Goal: Task Accomplishment & Management: Complete application form

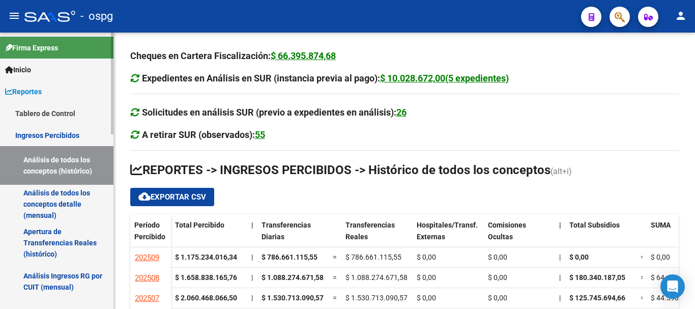
click at [113, 137] on mat-sidenav "Firma Express Inicio Calendario SSS Instructivos Contacto OS Reportes Tablero d…" at bounding box center [57, 171] width 114 height 276
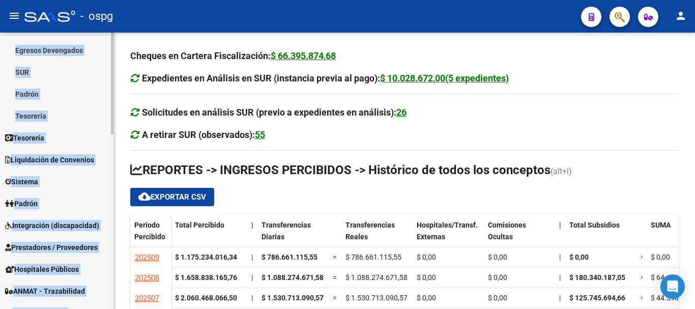
scroll to position [407, 0]
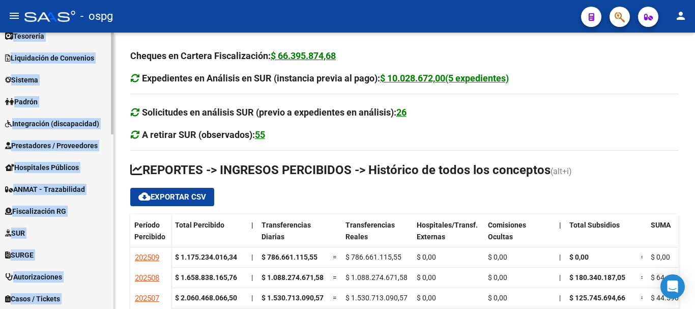
click at [45, 127] on span "Integración (discapacidad)" at bounding box center [52, 123] width 94 height 11
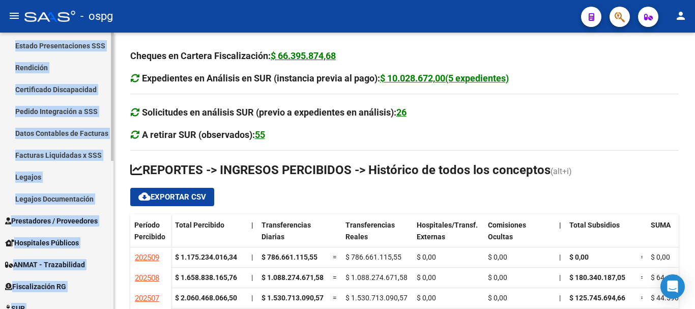
scroll to position [179, 0]
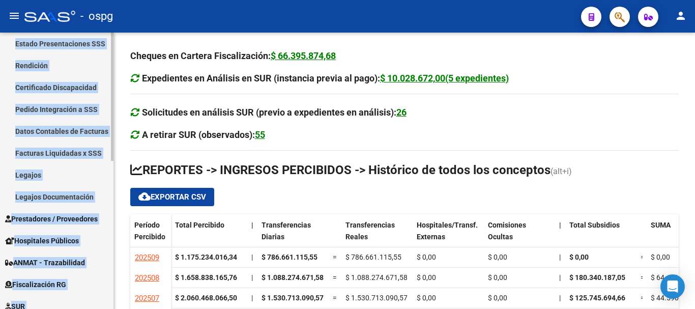
click at [56, 218] on span "Prestadores / Proveedores" at bounding box center [51, 218] width 93 height 11
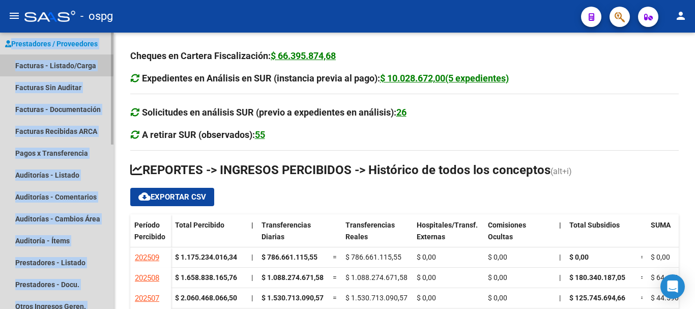
click at [39, 63] on link "Facturas - Listado/Carga" at bounding box center [56, 65] width 113 height 22
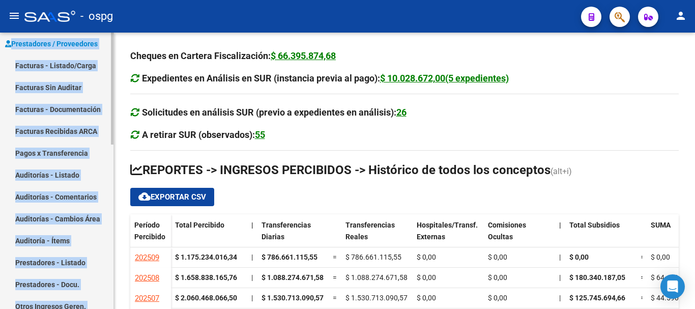
click at [64, 66] on link "Facturas - Listado/Carga" at bounding box center [56, 65] width 113 height 22
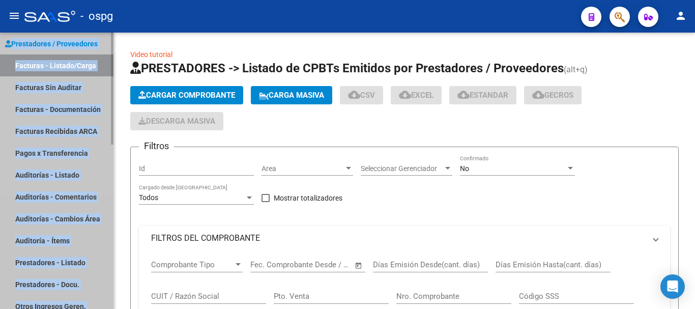
click at [89, 76] on link "Facturas Sin Auditar" at bounding box center [56, 87] width 113 height 22
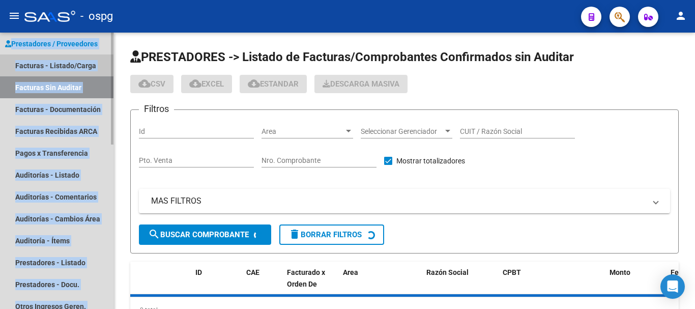
click at [88, 67] on link "Facturas - Listado/Carga" at bounding box center [56, 65] width 113 height 22
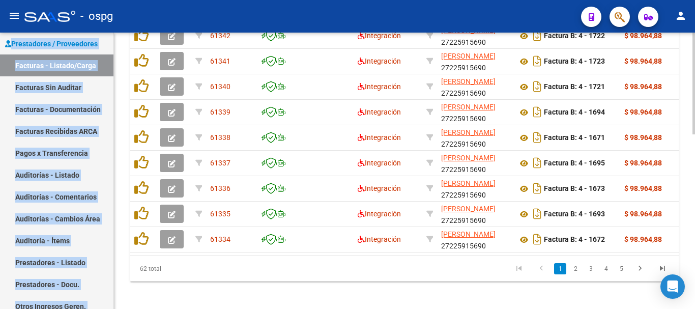
scroll to position [357, 0]
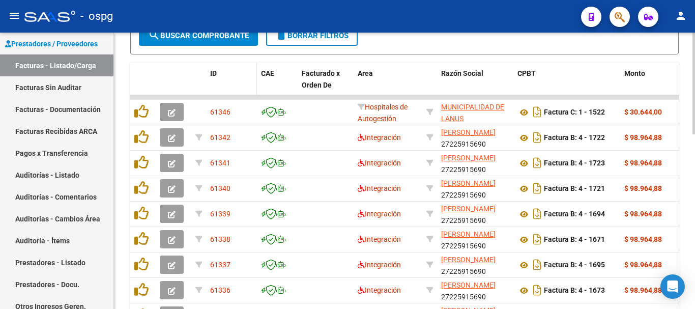
click at [211, 72] on span "ID" at bounding box center [213, 73] width 7 height 8
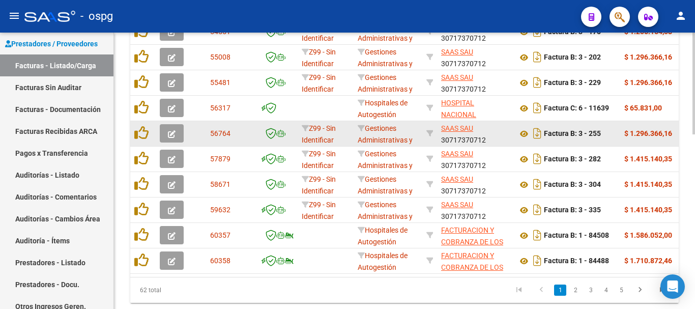
scroll to position [460, 0]
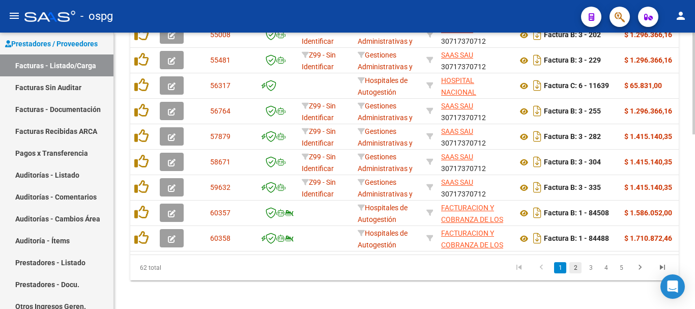
click at [576, 273] on link "2" at bounding box center [575, 267] width 12 height 11
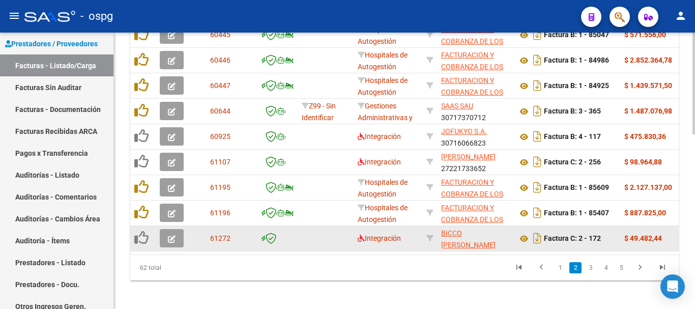
click at [172, 241] on icon "button" at bounding box center [172, 239] width 8 height 8
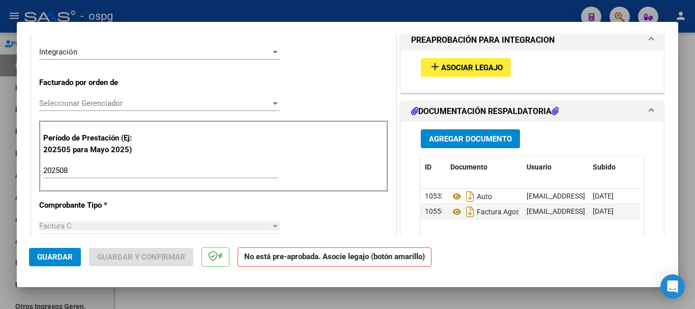
scroll to position [254, 0]
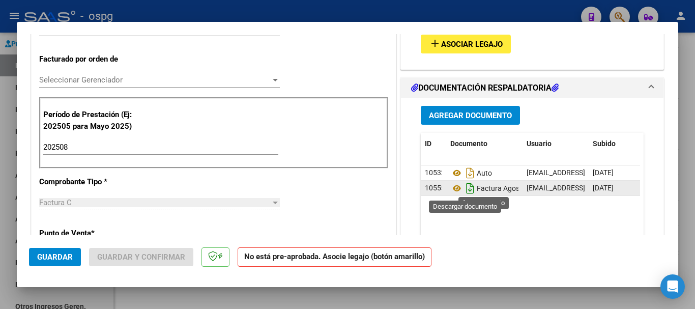
click at [465, 191] on icon "Descargar documento" at bounding box center [469, 188] width 13 height 16
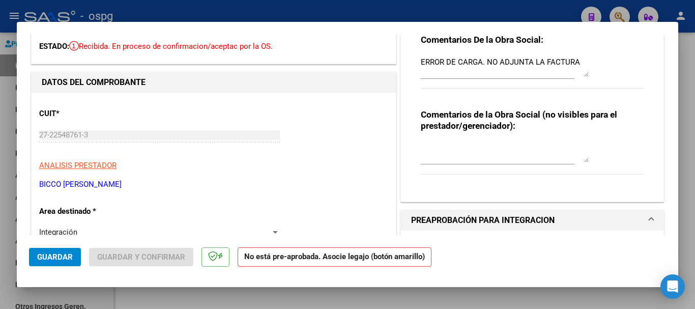
scroll to position [0, 0]
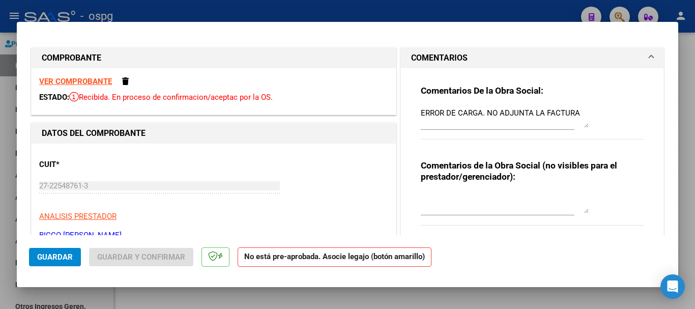
click at [91, 81] on strong "VER COMPROBANTE" at bounding box center [75, 81] width 73 height 9
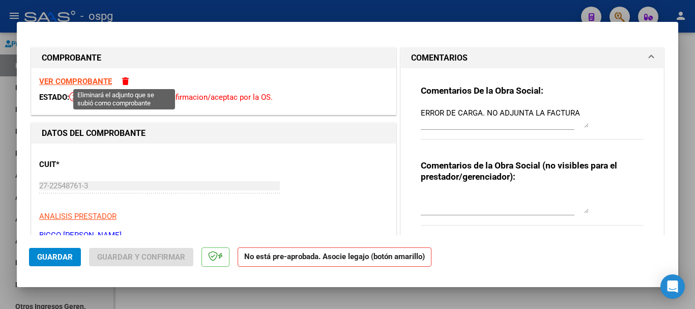
click at [125, 82] on span at bounding box center [125, 81] width 7 height 8
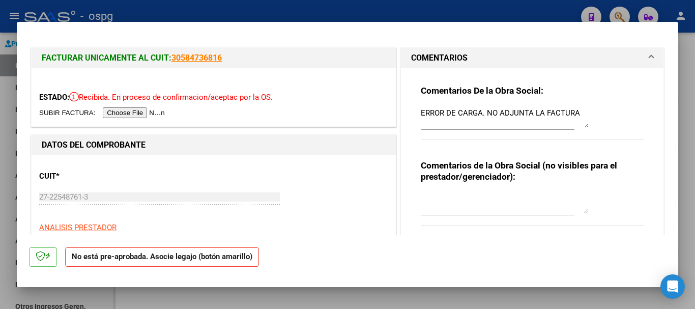
click at [130, 113] on input "file" at bounding box center [103, 112] width 129 height 11
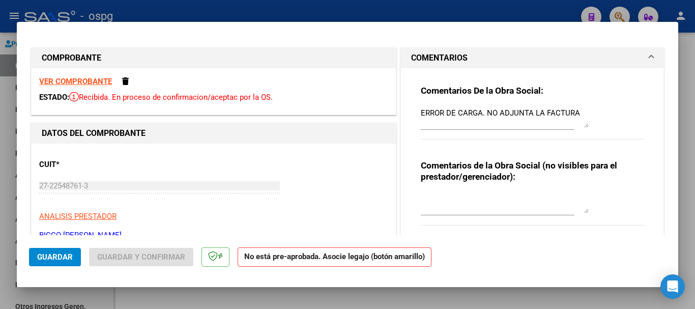
click at [93, 82] on strong "VER COMPROBANTE" at bounding box center [75, 81] width 73 height 9
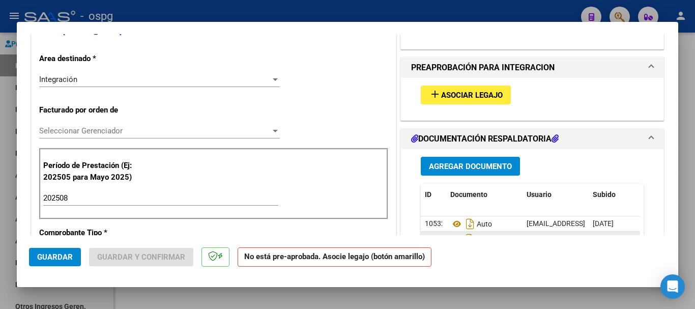
scroll to position [305, 0]
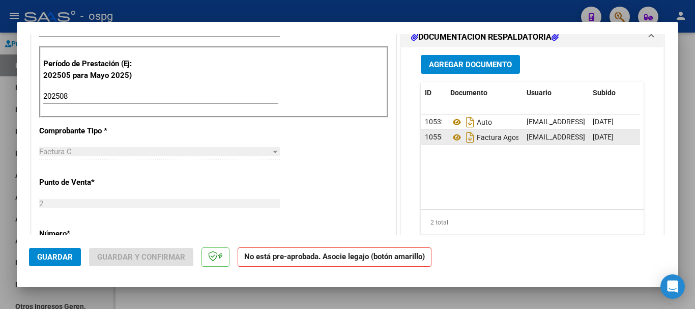
click at [467, 67] on span "Agregar Documento" at bounding box center [470, 64] width 83 height 9
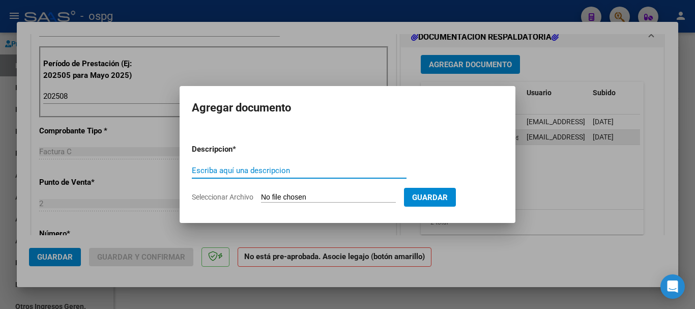
click at [288, 197] on input "Seleccionar Archivo" at bounding box center [328, 198] width 135 height 10
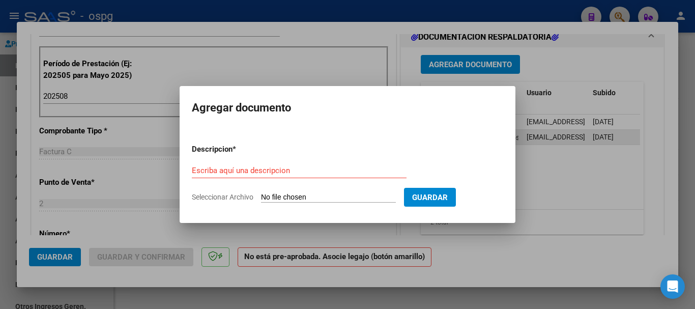
type input "C:\fakepath\20250911-05-02-07-1346-20250911-05-02-07.pdf"
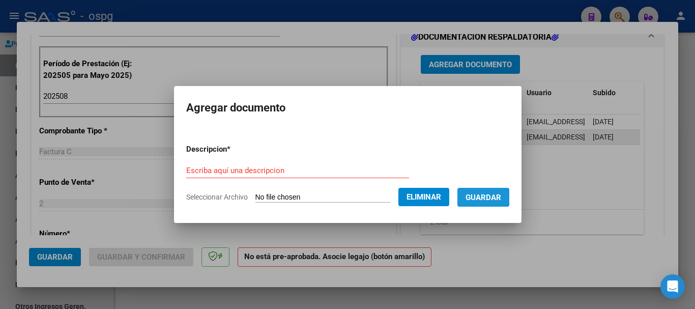
click at [491, 197] on span "Guardar" at bounding box center [483, 197] width 36 height 9
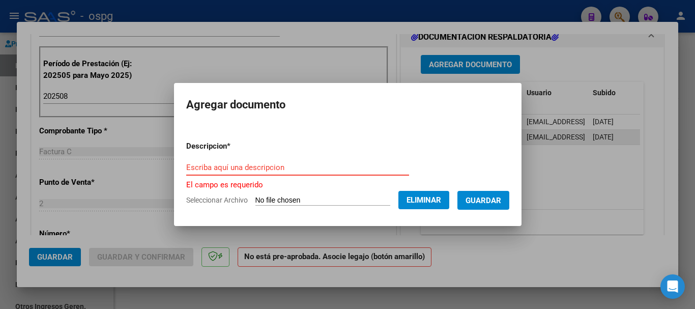
click at [280, 169] on input "Escriba aquí una descripcion" at bounding box center [297, 167] width 223 height 9
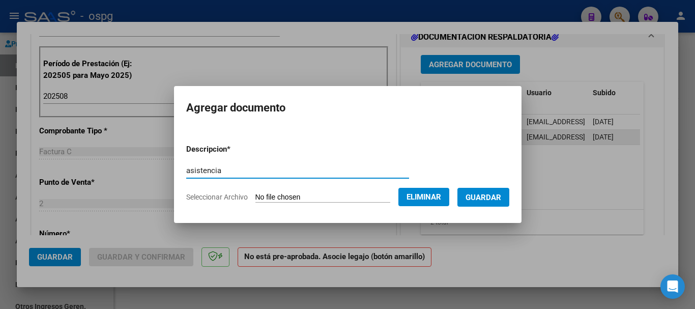
type input "asistencia"
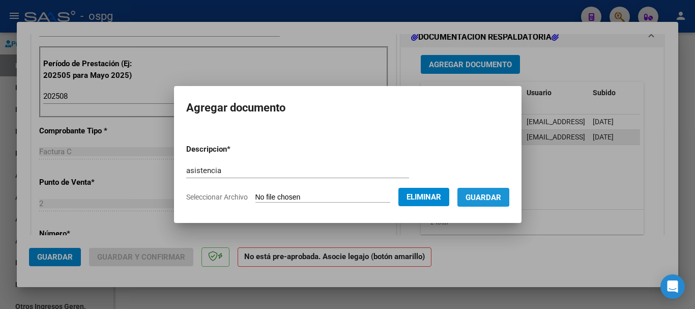
click at [484, 194] on span "Guardar" at bounding box center [483, 197] width 36 height 9
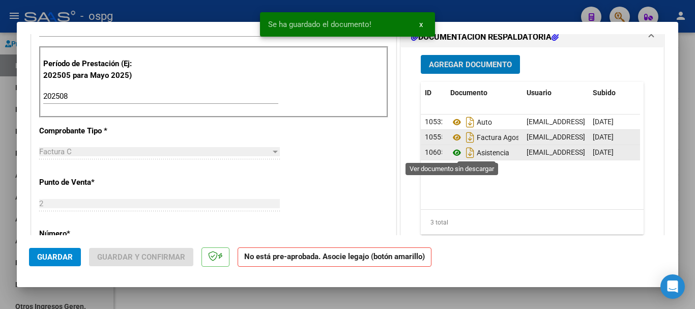
click at [453, 154] on icon at bounding box center [456, 152] width 13 height 12
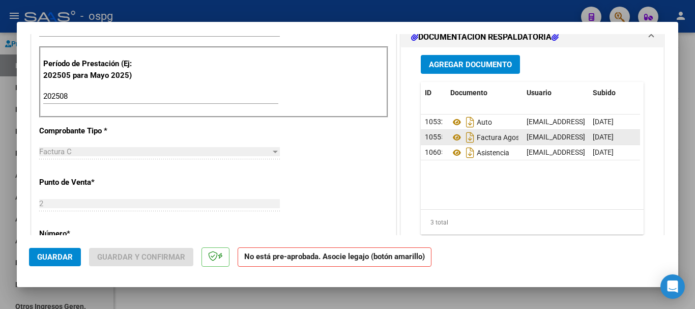
click at [694, 197] on div at bounding box center [347, 154] width 695 height 309
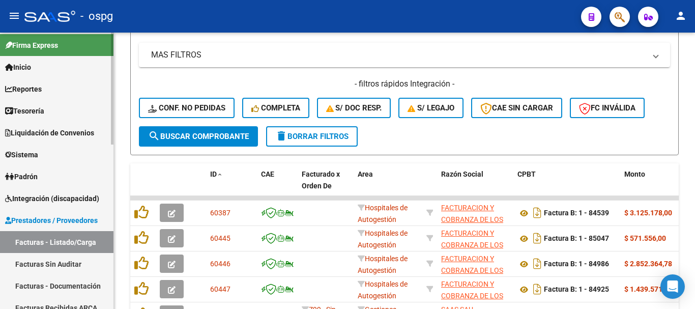
scroll to position [0, 0]
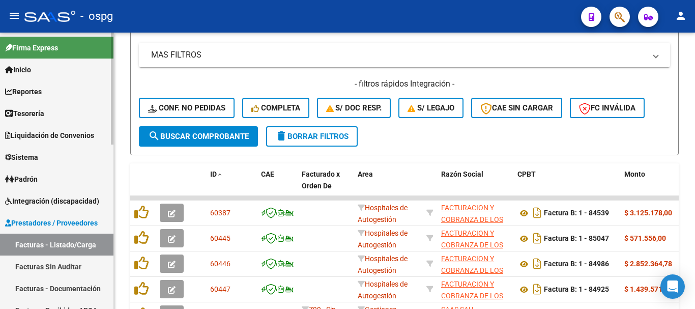
click at [28, 93] on span "Reportes" at bounding box center [23, 91] width 37 height 11
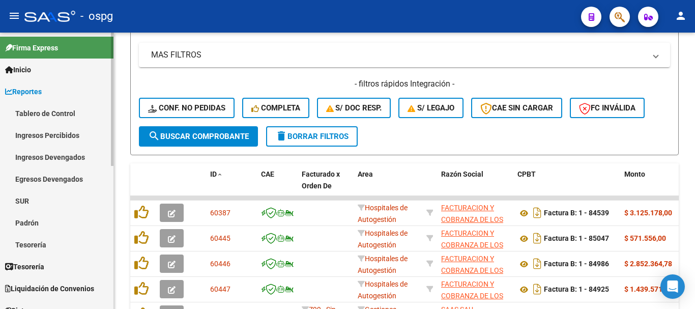
click at [50, 114] on link "Tablero de Control" at bounding box center [56, 113] width 113 height 22
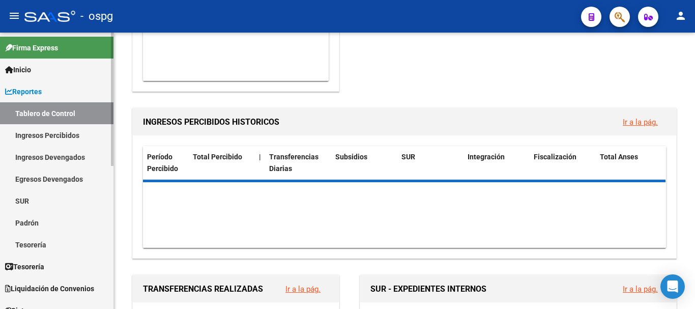
click at [59, 136] on link "Ingresos Percibidos" at bounding box center [56, 135] width 113 height 22
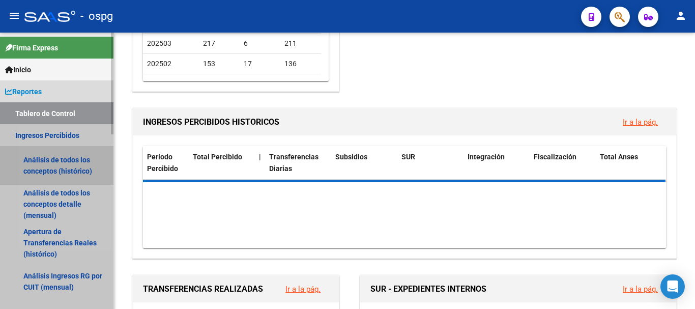
click at [61, 163] on link "Análisis de todos los conceptos (histórico)" at bounding box center [56, 165] width 113 height 39
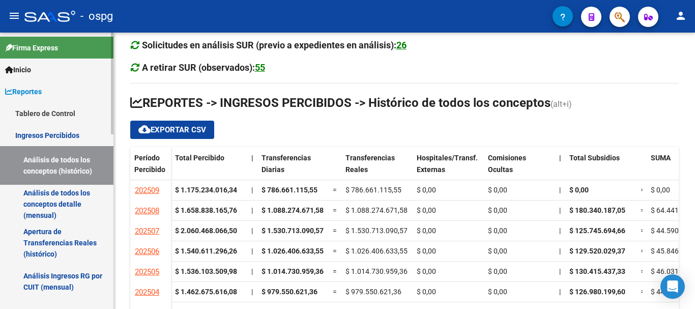
scroll to position [157, 0]
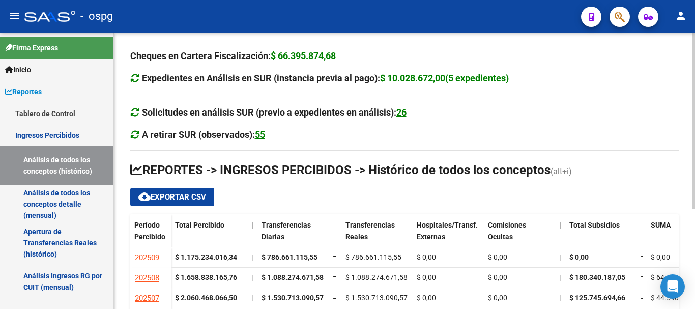
click at [694, 267] on div at bounding box center [693, 171] width 3 height 276
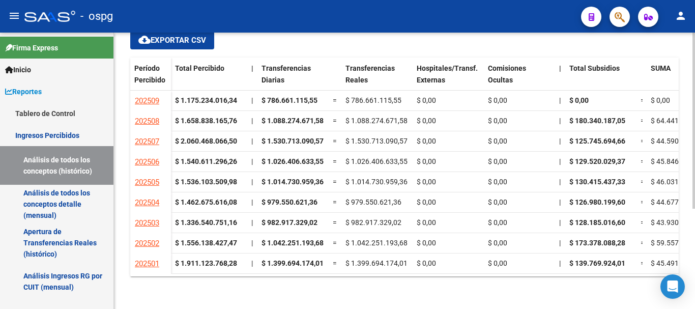
click at [636, 274] on ngx-datatable "Período Percibido Total Percibido | Transferencias Diarias Transferencias Reale…" at bounding box center [404, 166] width 548 height 219
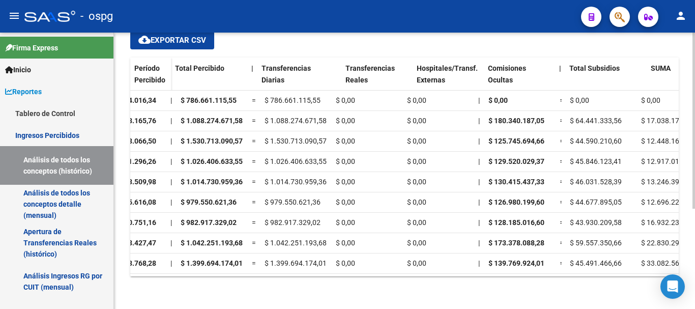
scroll to position [0, 0]
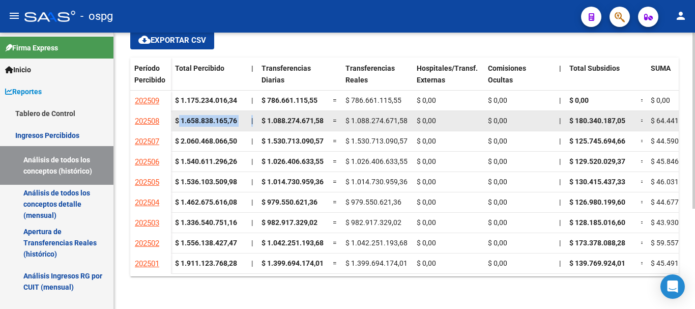
drag, startPoint x: 179, startPoint y: 123, endPoint x: 258, endPoint y: 125, distance: 79.4
